Goal: Task Accomplishment & Management: Complete application form

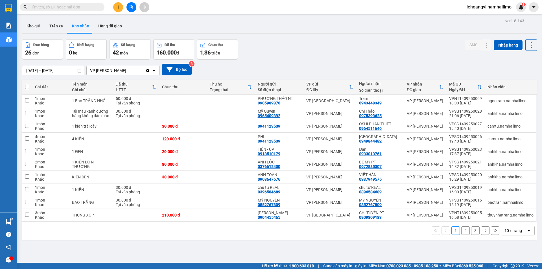
click at [118, 5] on button at bounding box center [118, 7] width 10 height 10
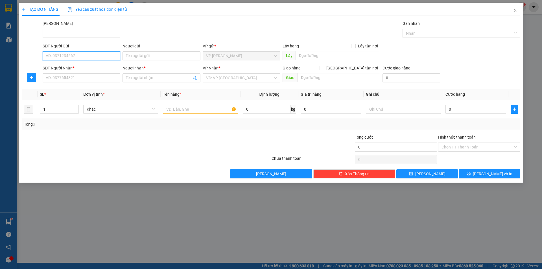
click at [95, 55] on input "SĐT Người Gửi" at bounding box center [82, 55] width 78 height 9
click at [90, 70] on div "0906356758 - TRÂM" at bounding box center [81, 67] width 71 height 6
type input "0906356758"
type input "TRÂM"
type input "0902551508"
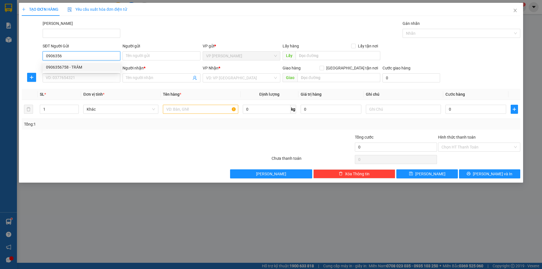
type input "TRINH"
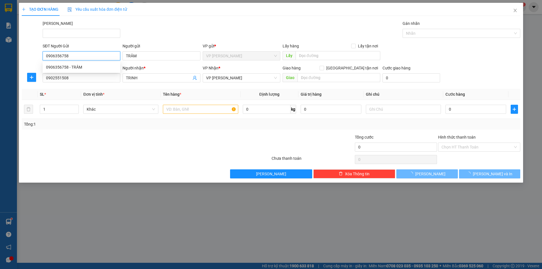
type input "30.000"
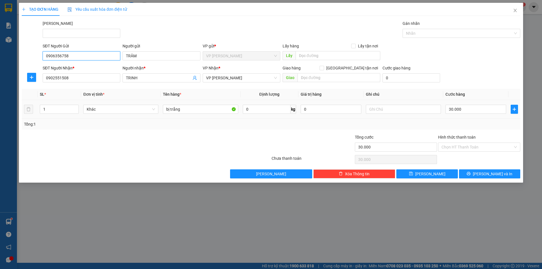
type input "0906356758"
click at [197, 102] on td "bị trắng" at bounding box center [201, 109] width 80 height 19
click at [474, 107] on input "30.000" at bounding box center [476, 109] width 61 height 9
click at [156, 137] on div at bounding box center [104, 144] width 167 height 20
click at [491, 145] on input "Hình thức thanh toán" at bounding box center [477, 147] width 71 height 8
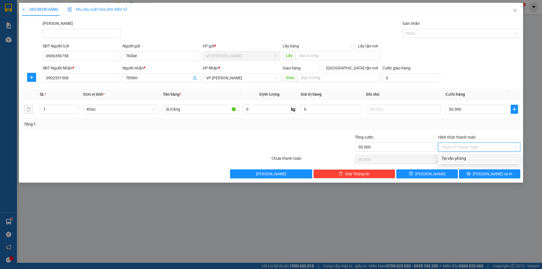
click at [471, 159] on div "Tại văn phòng" at bounding box center [479, 158] width 75 height 6
type input "0"
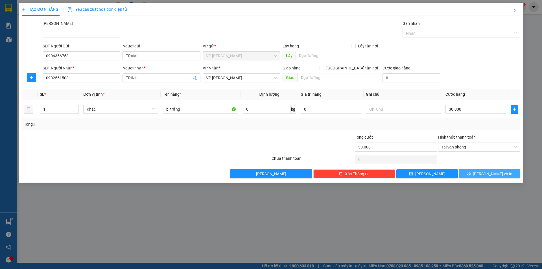
click at [484, 173] on button "[PERSON_NAME] và In" at bounding box center [489, 173] width 61 height 9
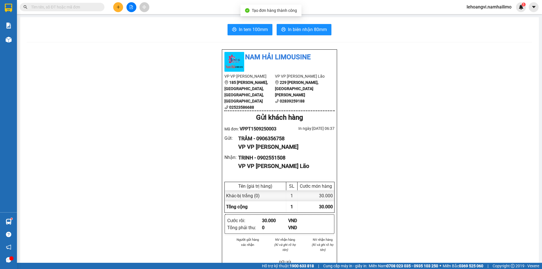
click at [301, 30] on span "In biên nhận 80mm" at bounding box center [307, 29] width 39 height 7
click at [239, 26] on button "In tem 100mm" at bounding box center [250, 29] width 45 height 11
click at [273, 138] on div "TRÂM - 0906356758" at bounding box center [284, 139] width 92 height 8
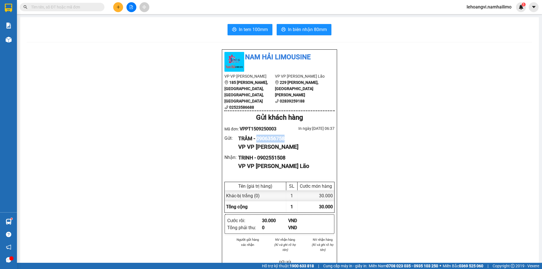
copy div "0906356758"
drag, startPoint x: 454, startPoint y: 137, endPoint x: 447, endPoint y: 136, distance: 6.3
click at [118, 8] on icon "plus" at bounding box center [118, 7] width 4 height 4
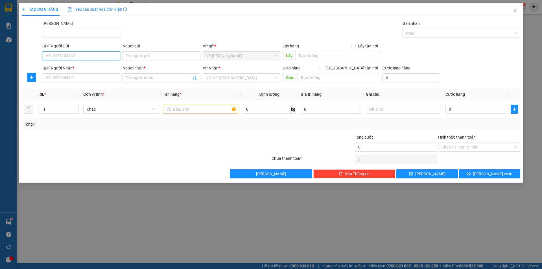
click at [71, 55] on input "SĐT Người Gửi" at bounding box center [82, 55] width 78 height 9
type input "0969979199"
click at [82, 69] on div "0969979199 - HÂN" at bounding box center [81, 67] width 71 height 6
type input "HÂN"
type input "0983456778"
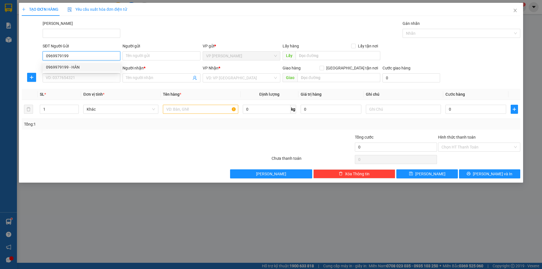
type input "uyên"
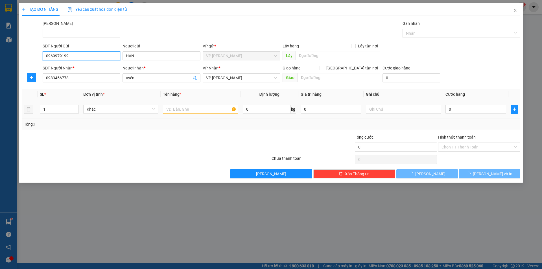
type input "30.000"
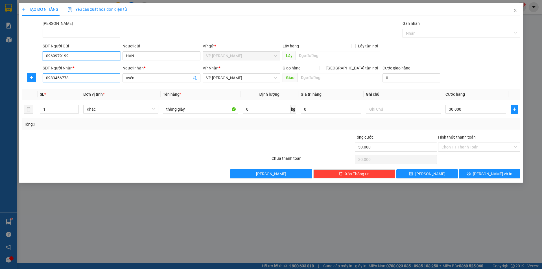
type input "0969979199"
click at [103, 78] on input "0983456778" at bounding box center [82, 77] width 78 height 9
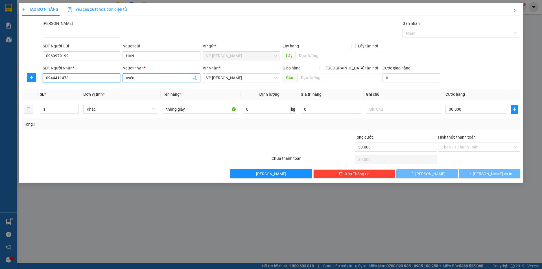
type input "0944411473"
click at [141, 77] on input "uyên" at bounding box center [158, 78] width 65 height 6
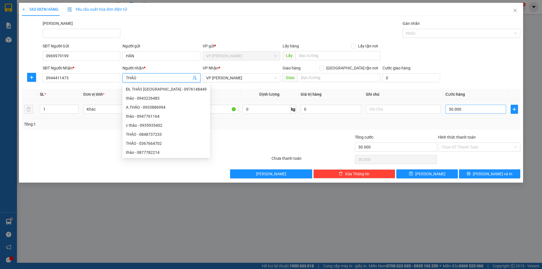
type input "THẢO"
click at [478, 113] on input "30.000" at bounding box center [476, 109] width 61 height 9
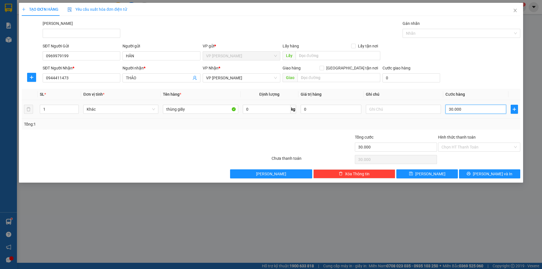
type input "2"
type input "20"
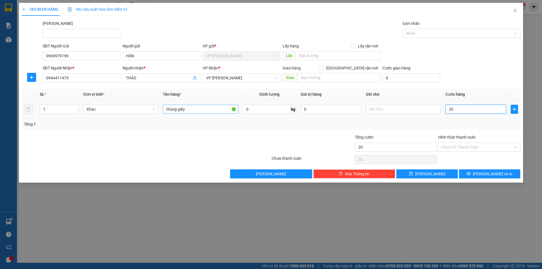
type input "20"
type input "20.000"
click at [216, 107] on input "thùng giấy" at bounding box center [200, 109] width 75 height 9
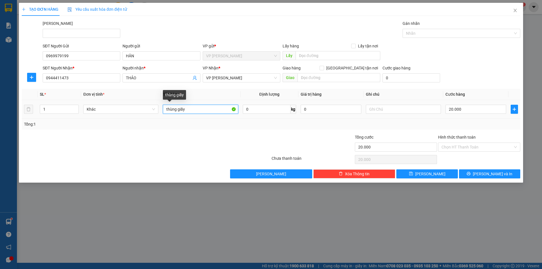
click at [216, 107] on input "thùng giấy" at bounding box center [200, 109] width 75 height 9
type input "CÂY GIẤY"
click at [225, 132] on div "Transit Pickup Surcharge Ids Transit Deliver Surcharge Ids Transit Deliver Surc…" at bounding box center [271, 99] width 499 height 158
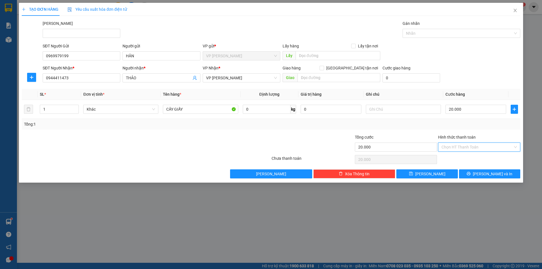
click at [487, 151] on input "Hình thức thanh toán" at bounding box center [477, 147] width 71 height 8
click at [478, 159] on div "Tại văn phòng" at bounding box center [479, 158] width 75 height 6
type input "0"
click at [493, 174] on span "[PERSON_NAME] và In" at bounding box center [493, 174] width 40 height 6
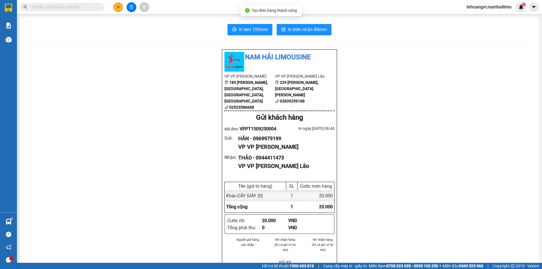
drag, startPoint x: 487, startPoint y: 191, endPoint x: 341, endPoint y: 137, distance: 156.1
click at [295, 29] on span "In biên nhận 80mm" at bounding box center [307, 29] width 39 height 7
click at [255, 27] on span "In tem 100mm" at bounding box center [253, 29] width 29 height 7
click at [500, 7] on span "lehoangvi.namhailimo" at bounding box center [489, 6] width 54 height 7
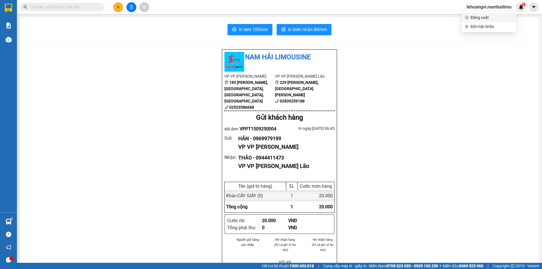
click at [478, 21] on li "Đăng xuất" at bounding box center [489, 17] width 55 height 9
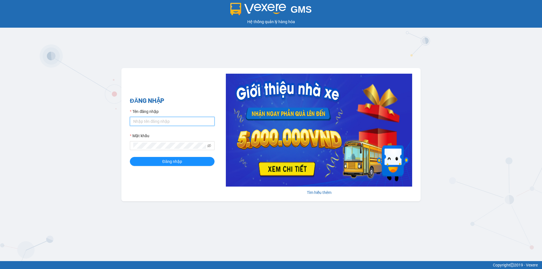
click at [168, 117] on input "Tên đăng nhập" at bounding box center [172, 121] width 85 height 9
type input "lehoangvi.namhailimo"
click at [130, 157] on button "Đăng nhập" at bounding box center [172, 161] width 85 height 9
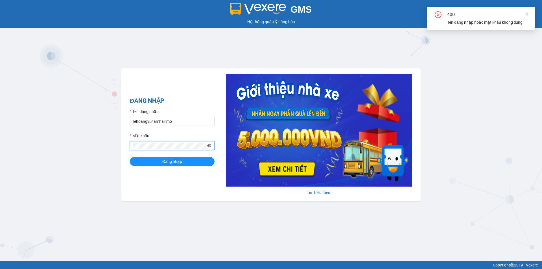
click at [208, 146] on icon "eye-invisible" at bounding box center [209, 146] width 4 height 4
click at [208, 146] on icon "eye" at bounding box center [209, 146] width 4 height 4
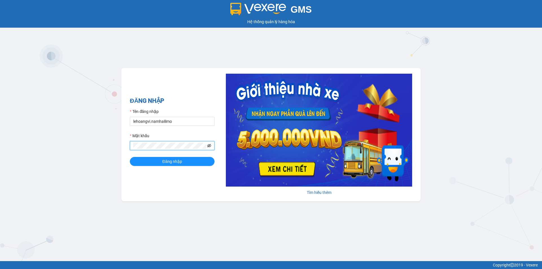
click at [130, 157] on button "Đăng nhập" at bounding box center [172, 161] width 85 height 9
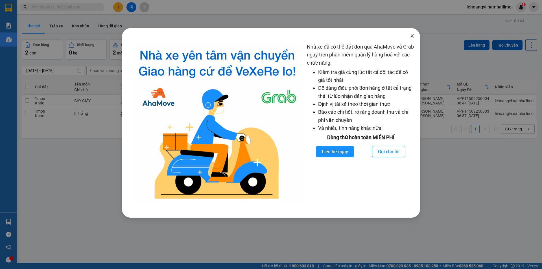
click at [411, 37] on icon "close" at bounding box center [412, 36] width 5 height 5
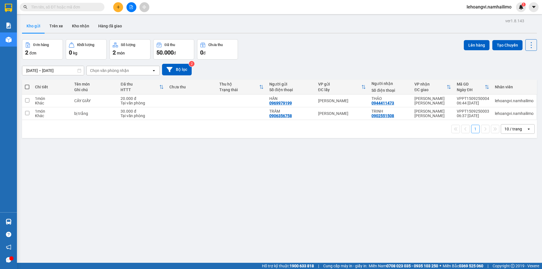
click at [92, 3] on span at bounding box center [62, 7] width 85 height 8
click at [92, 5] on input "text" at bounding box center [64, 7] width 67 height 6
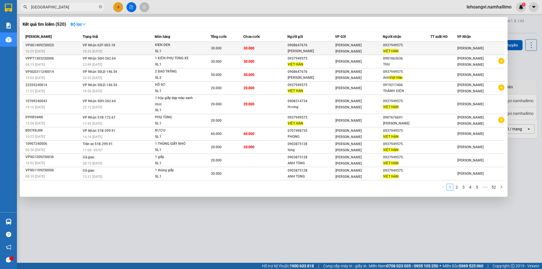
type input "việt hàn"
click at [149, 47] on td "VP Nhận 62F-003.18 20:56 - 14/09" at bounding box center [117, 48] width 73 height 13
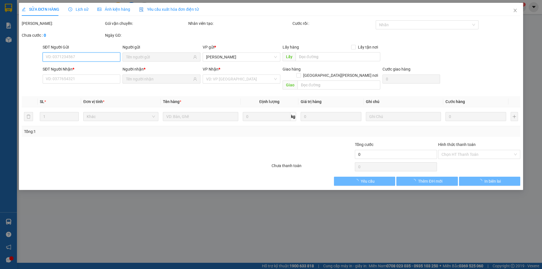
type input "0908647676"
type input "ANH TOÀN"
type input "0937949575"
type input "VIỆT HÀN"
type input "30.000"
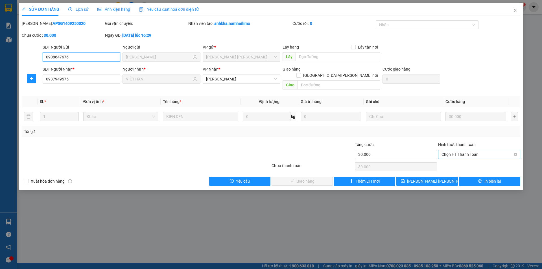
click at [459, 150] on span "Chọn HT Thanh Toán" at bounding box center [479, 154] width 75 height 8
click at [459, 163] on div "Tại văn phòng" at bounding box center [479, 159] width 82 height 9
type input "0"
click at [318, 177] on button "Giao hàng" at bounding box center [302, 181] width 61 height 9
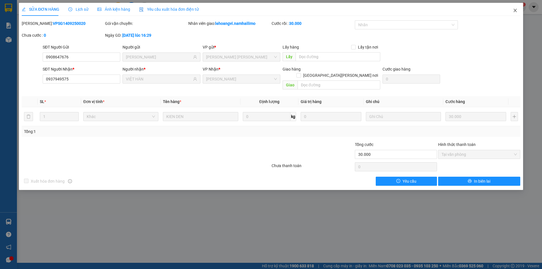
click at [515, 8] on icon "close" at bounding box center [515, 10] width 5 height 5
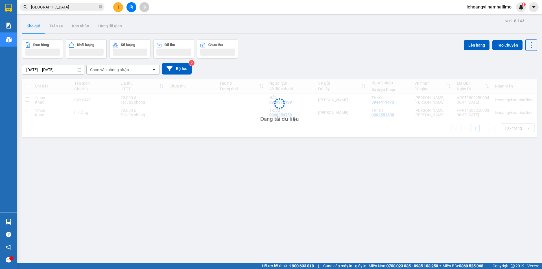
click at [494, 7] on span "lehoangvi.namhailimo" at bounding box center [489, 6] width 54 height 7
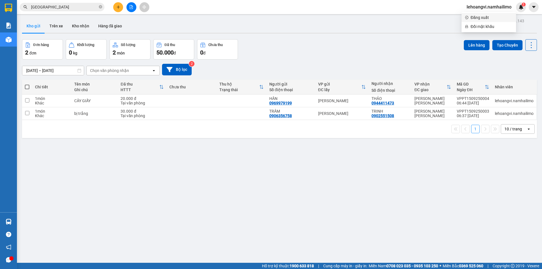
click at [488, 14] on li "Đăng xuất" at bounding box center [489, 17] width 55 height 9
